Goal: Task Accomplishment & Management: Manage account settings

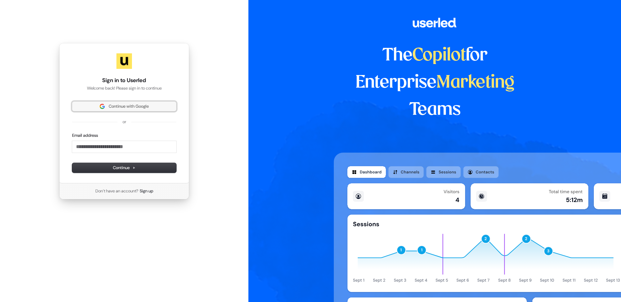
click at [124, 109] on span "Continue with Google" at bounding box center [129, 106] width 40 height 6
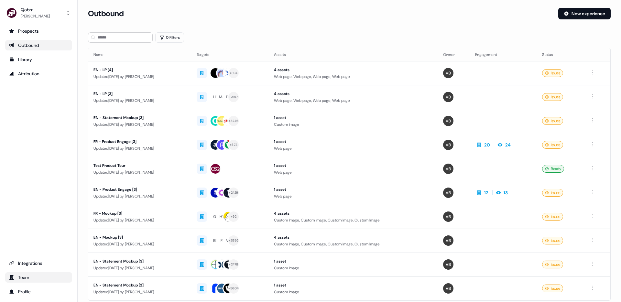
click at [43, 280] on div "Team" at bounding box center [38, 277] width 59 height 6
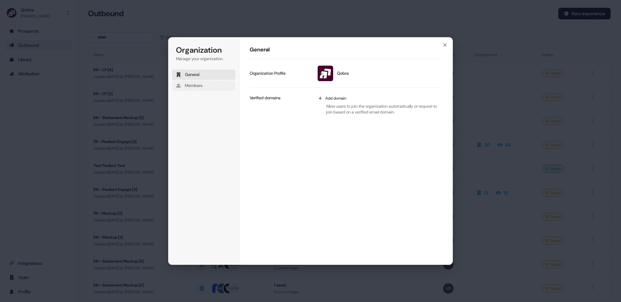
click at [201, 87] on span "Members" at bounding box center [193, 86] width 17 height 6
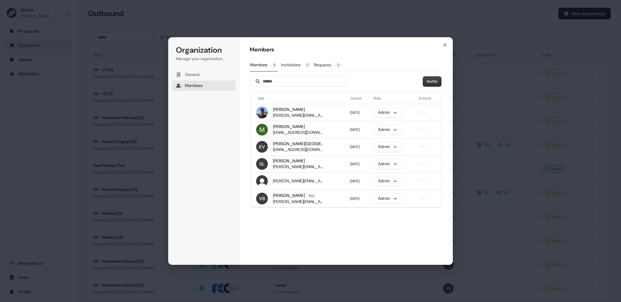
click at [441, 45] on div "Members Members 6 Invitations 0 Requests 0 Invite User Joined Role Actions [PER…" at bounding box center [345, 151] width 213 height 228
click at [440, 42] on div "Members Members 6 Invitations 0 Requests 0 Invite User Joined Role Actions [PER…" at bounding box center [345, 151] width 213 height 228
click at [445, 43] on icon "button" at bounding box center [444, 44] width 5 height 5
